Goal: Task Accomplishment & Management: Use online tool/utility

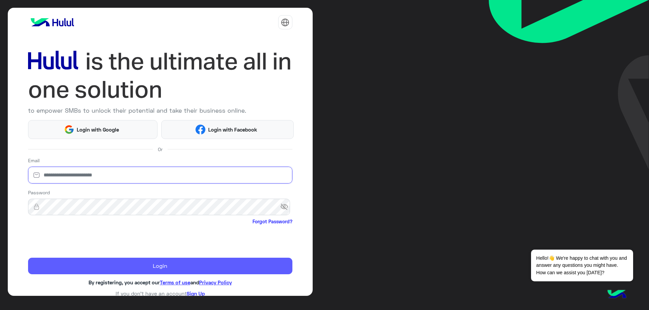
type input "**********"
click at [72, 268] on button "Login" at bounding box center [160, 266] width 264 height 17
click at [75, 265] on button "Login" at bounding box center [160, 266] width 264 height 17
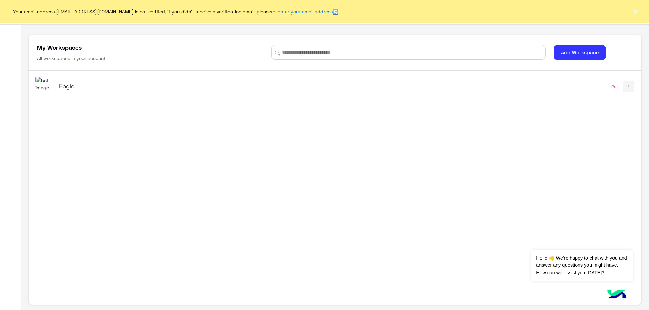
click at [635, 11] on button "×" at bounding box center [635, 11] width 7 height 7
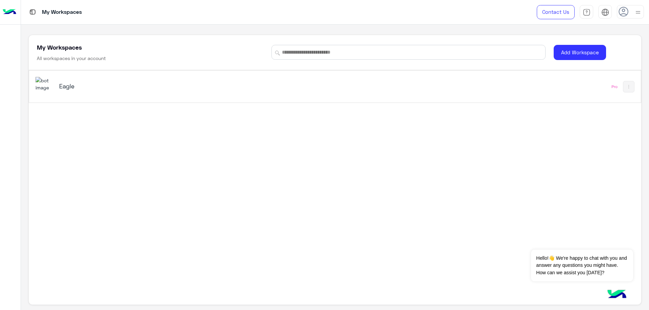
click at [64, 85] on h5 "Eagle" at bounding box center [167, 86] width 216 height 8
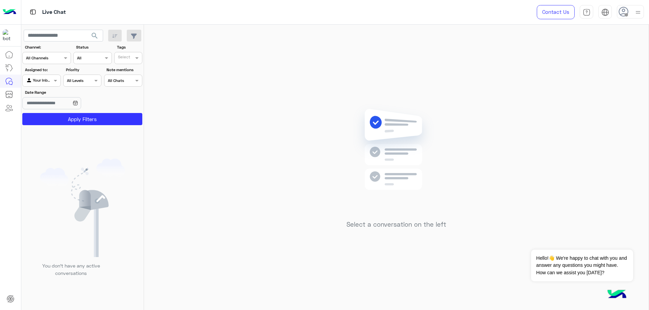
click at [621, 11] on icon at bounding box center [623, 12] width 10 height 10
click at [618, 50] on label "Online" at bounding box center [602, 52] width 74 height 12
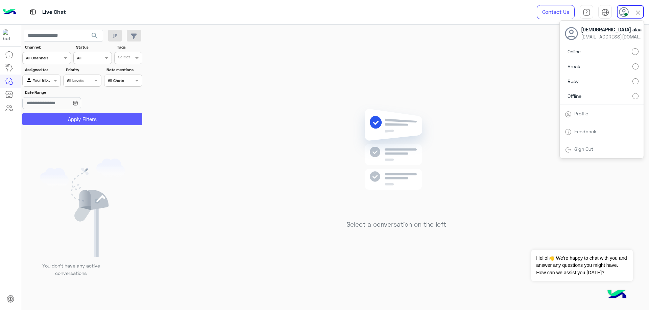
click at [105, 119] on button "Apply Filters" at bounding box center [82, 119] width 120 height 12
